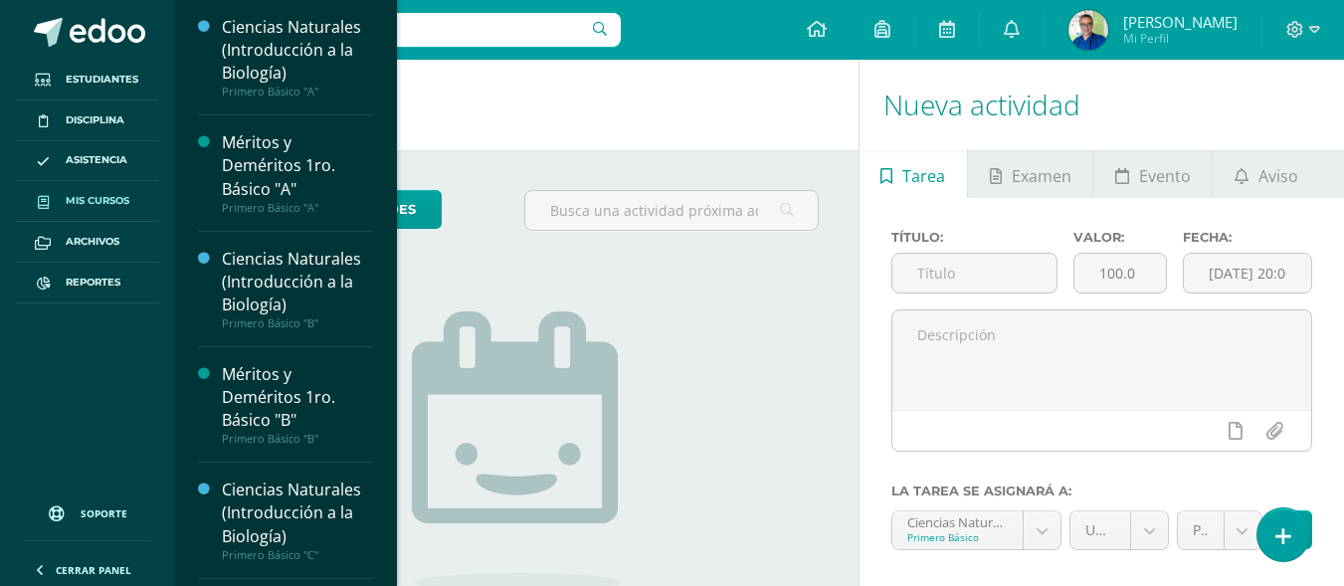
click at [104, 198] on span "Mis cursos" at bounding box center [98, 201] width 64 height 16
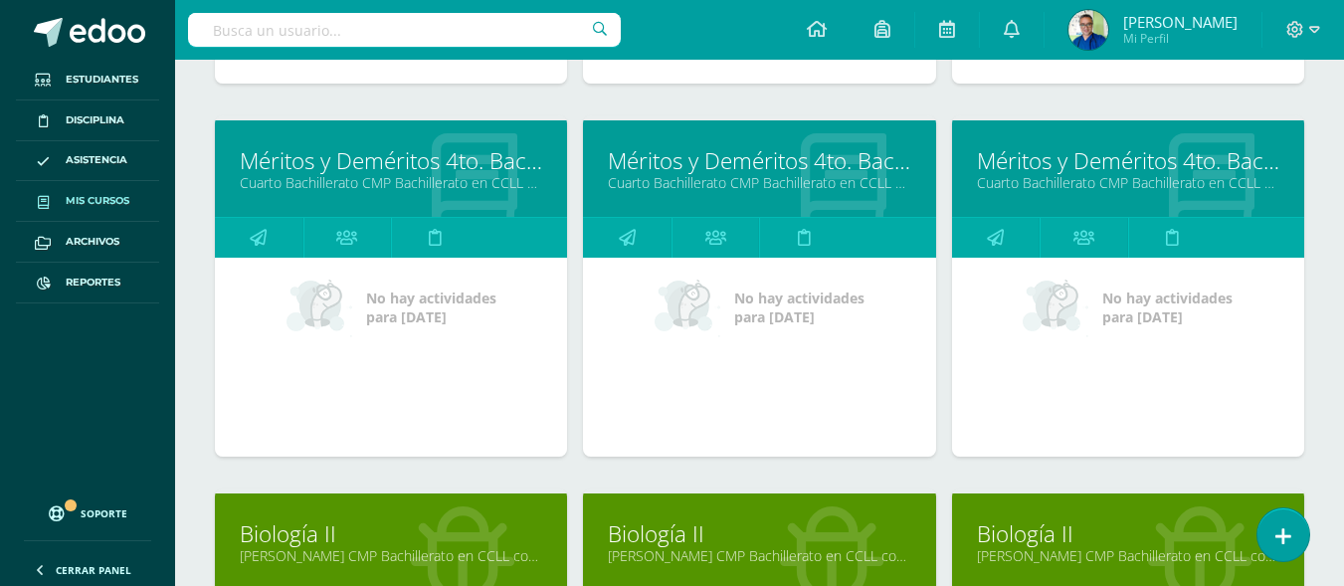
scroll to position [2044, 0]
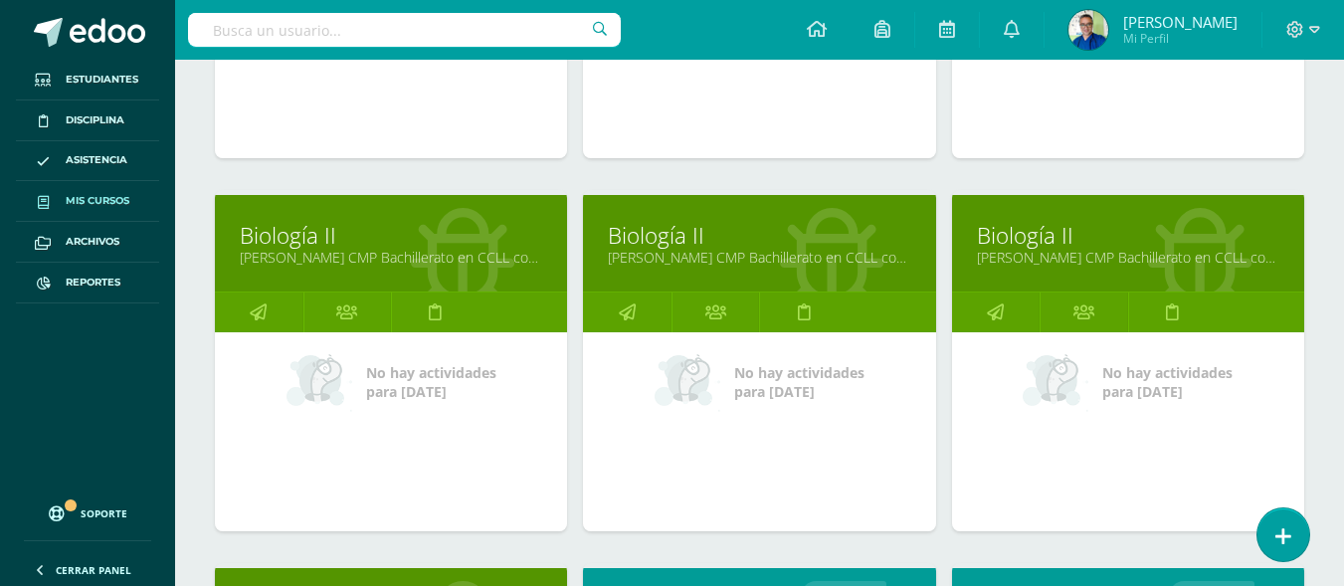
click at [701, 267] on link "Quinto Bachillerato CMP Bachillerato en CCLL con Orientación en Computación "B"" at bounding box center [759, 257] width 302 height 19
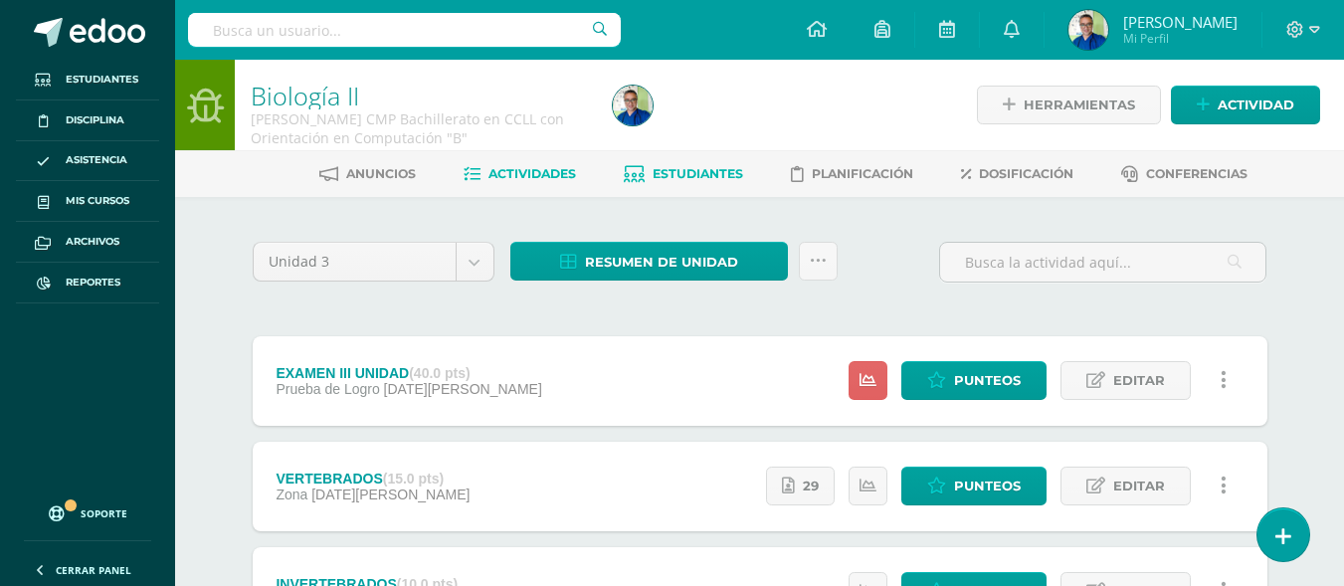
click at [689, 163] on link "Estudiantes" at bounding box center [683, 174] width 119 height 32
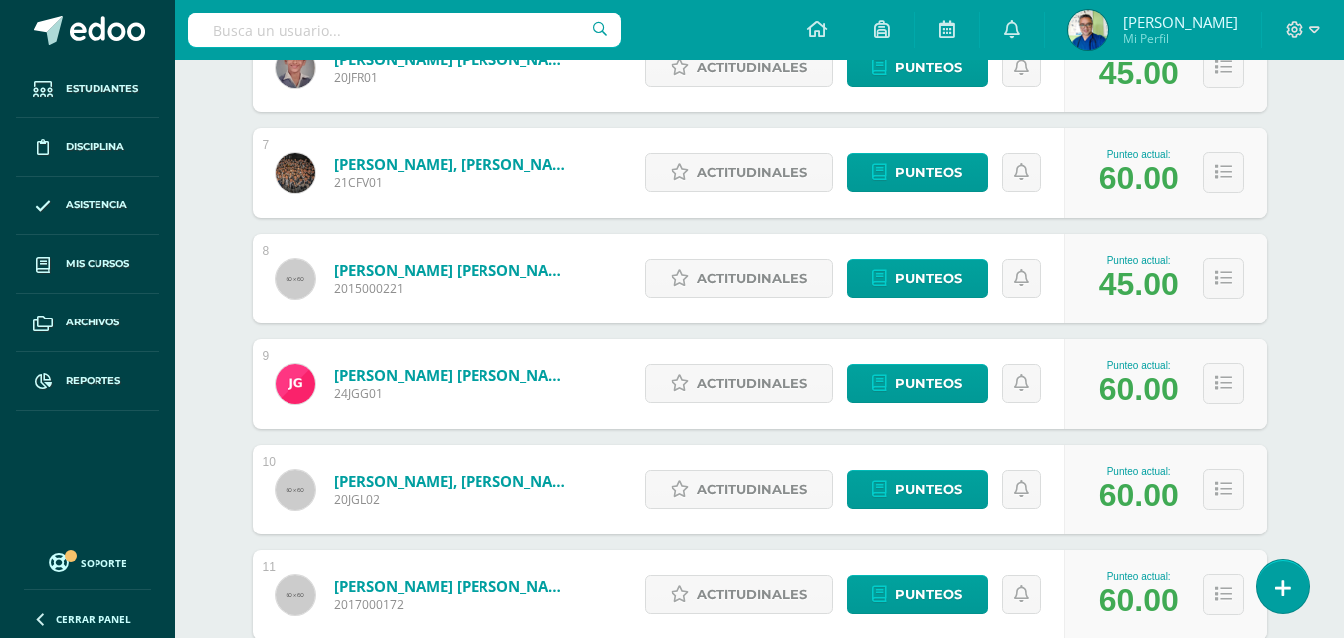
scroll to position [539, 0]
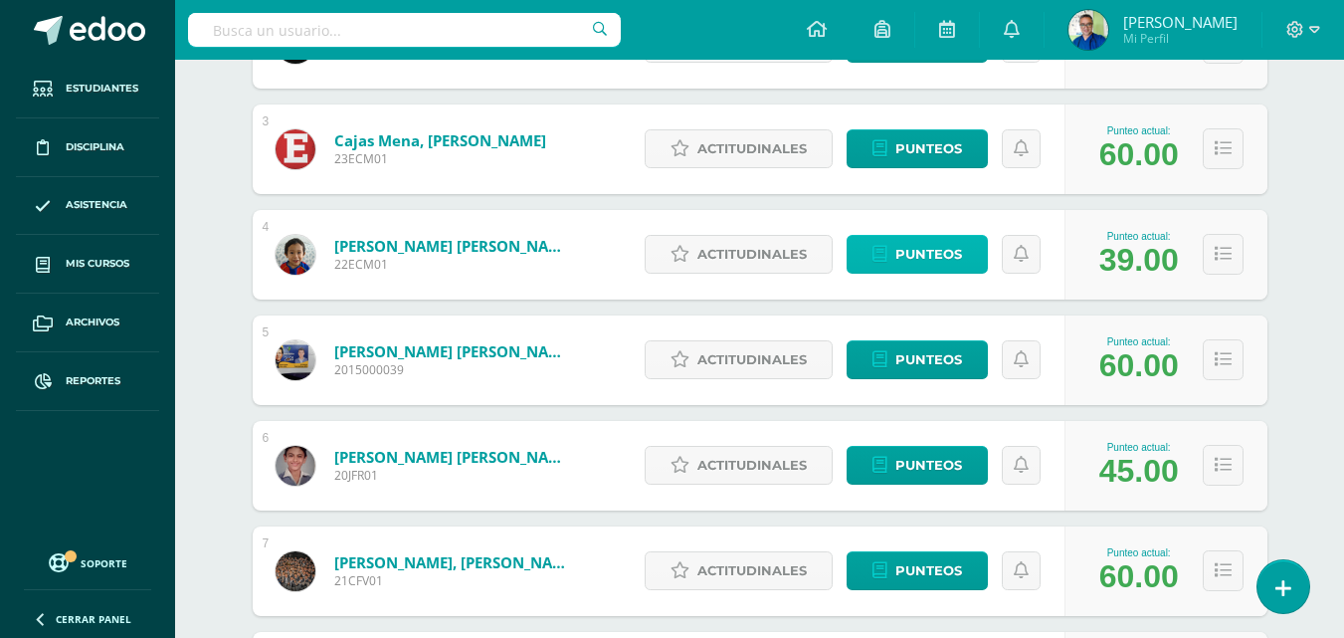
click at [921, 270] on span "Punteos" at bounding box center [928, 254] width 67 height 37
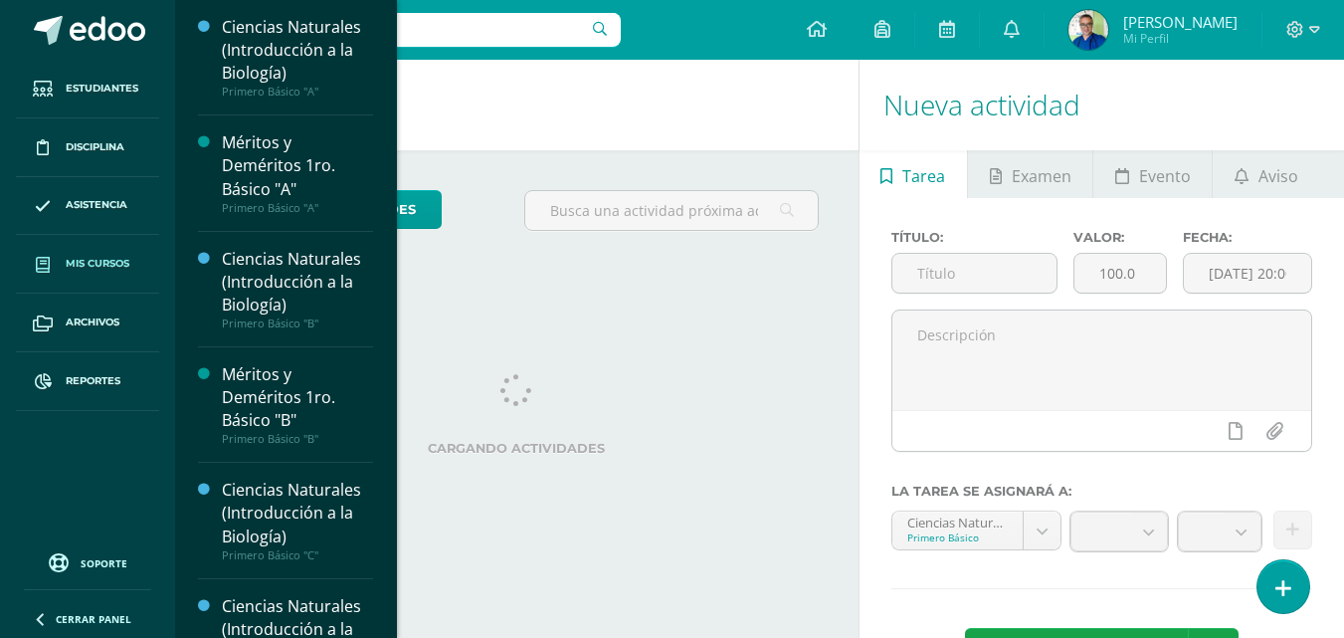
click at [119, 261] on span "Mis cursos" at bounding box center [98, 264] width 64 height 16
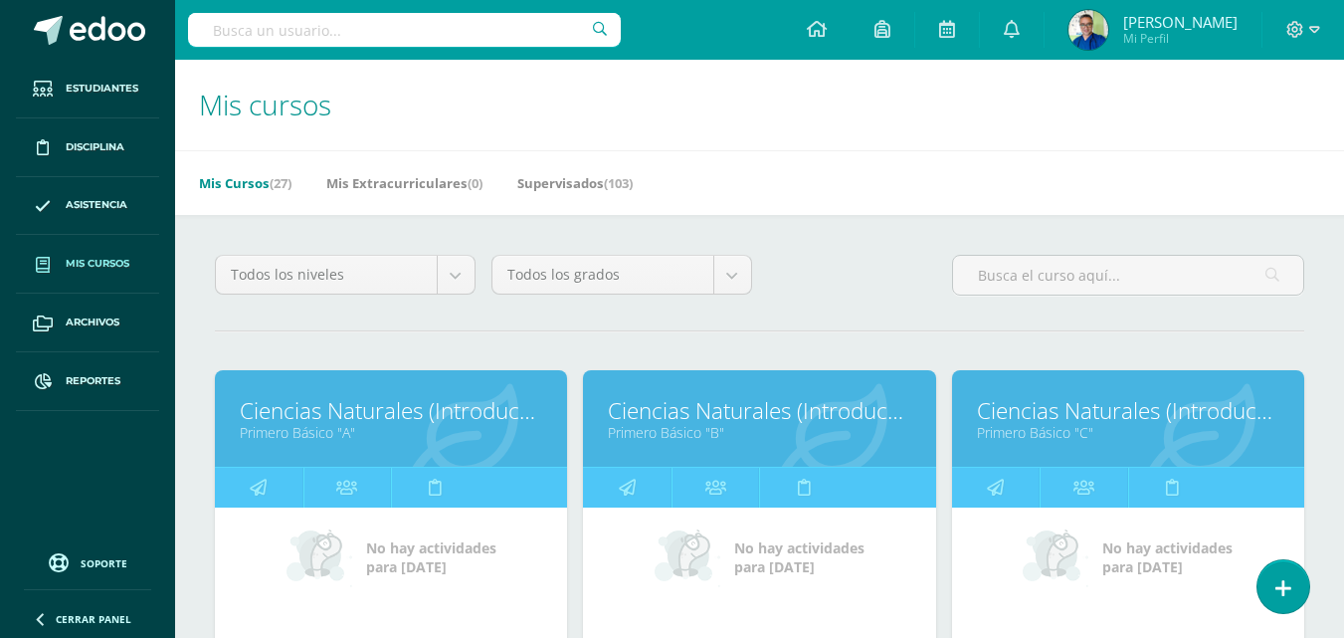
click at [361, 439] on link "Primero Básico "A"" at bounding box center [391, 432] width 302 height 19
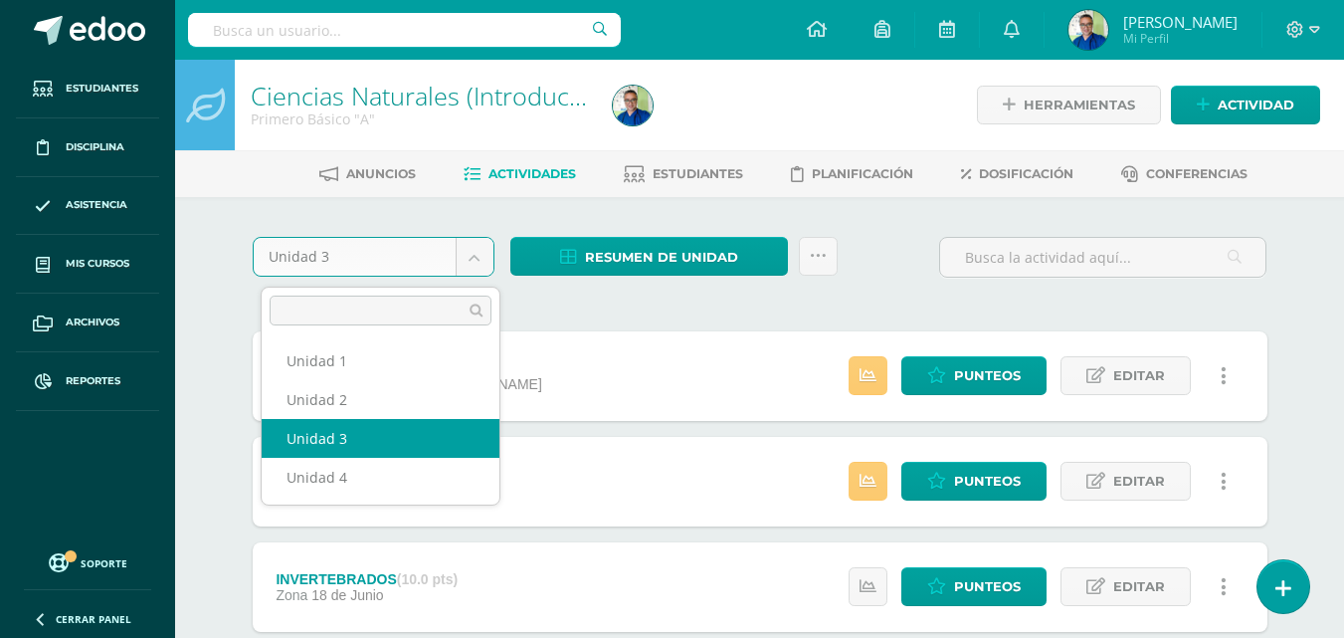
click at [482, 257] on body "Estudiantes Disciplina Asistencia Mis cursos Archivos Reportes Soporte Centro d…" at bounding box center [672, 540] width 1344 height 1080
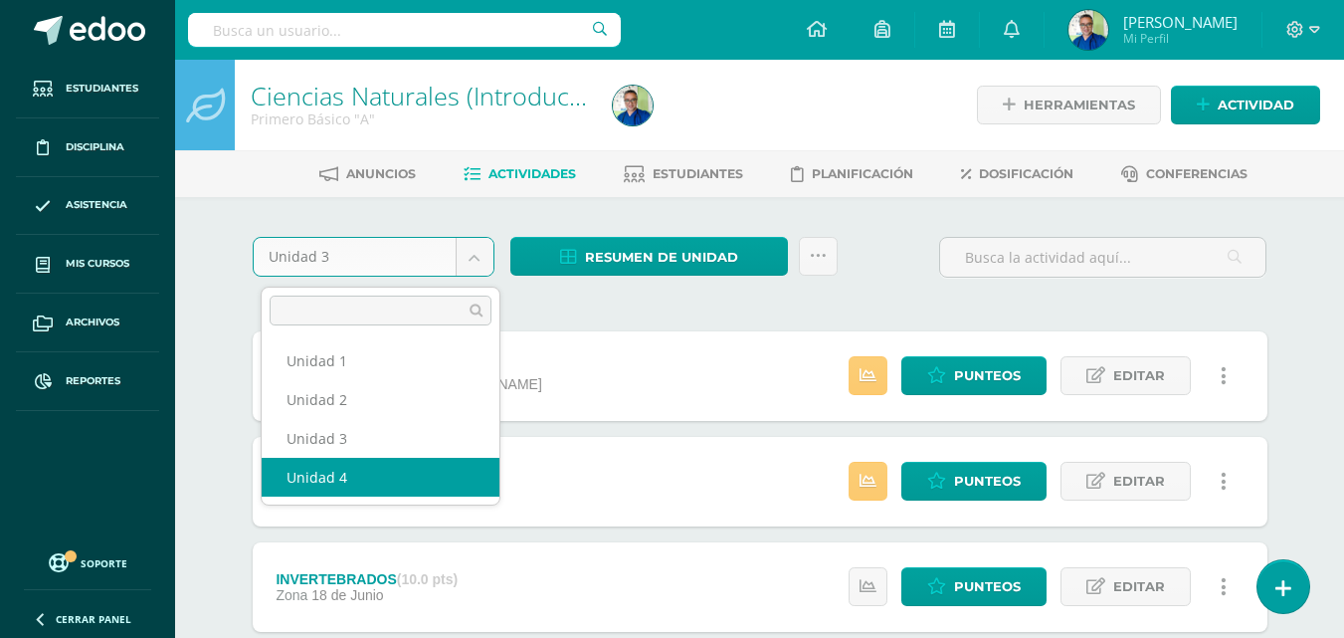
select select "Unidad 4"
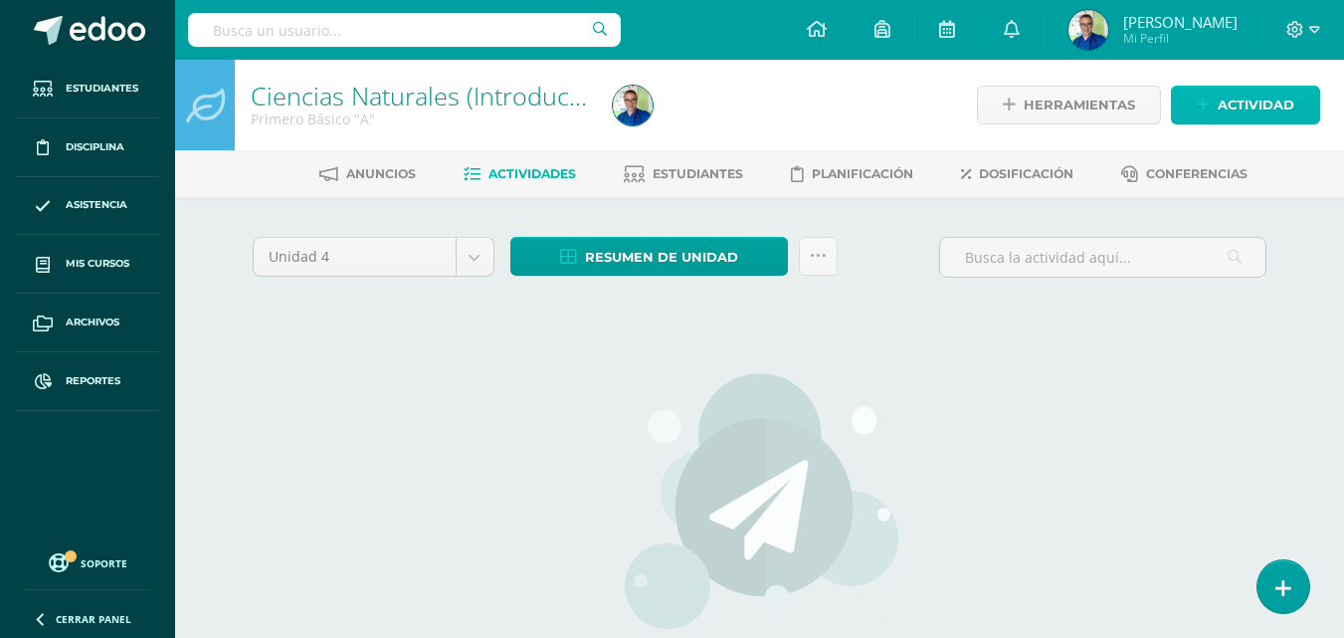
click at [1243, 107] on span "Actividad" at bounding box center [1256, 105] width 77 height 37
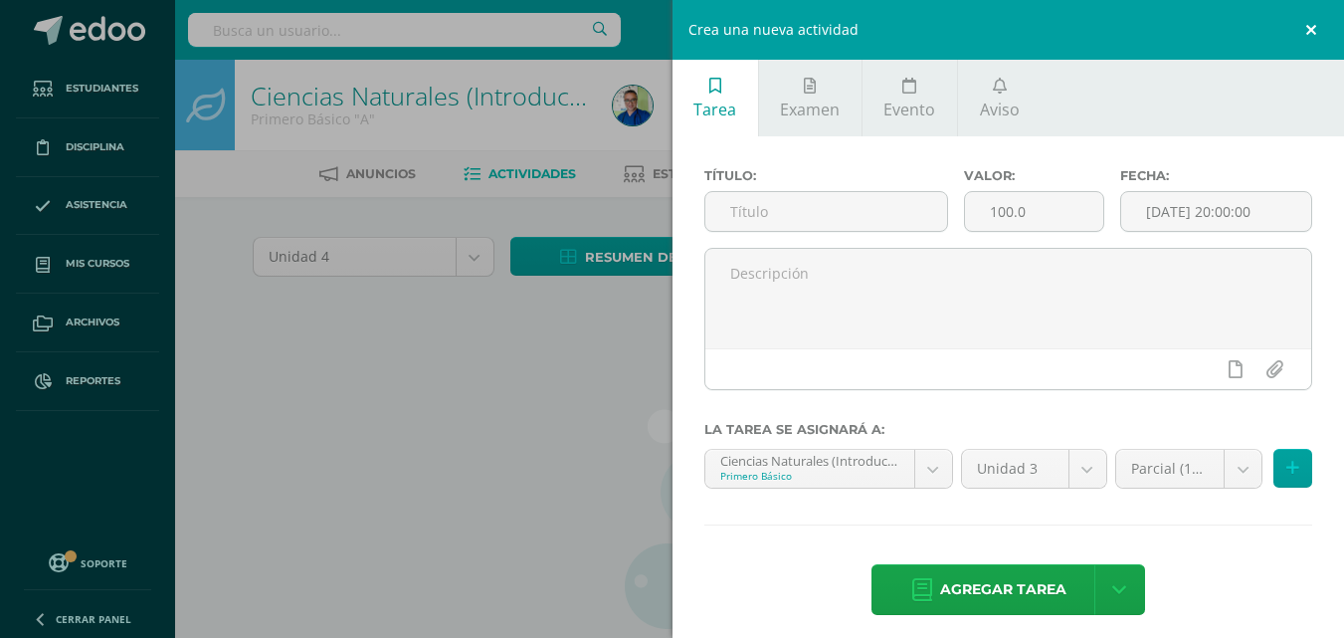
click at [1314, 30] on link at bounding box center [1314, 30] width 60 height 60
